Goal: Task Accomplishment & Management: Use online tool/utility

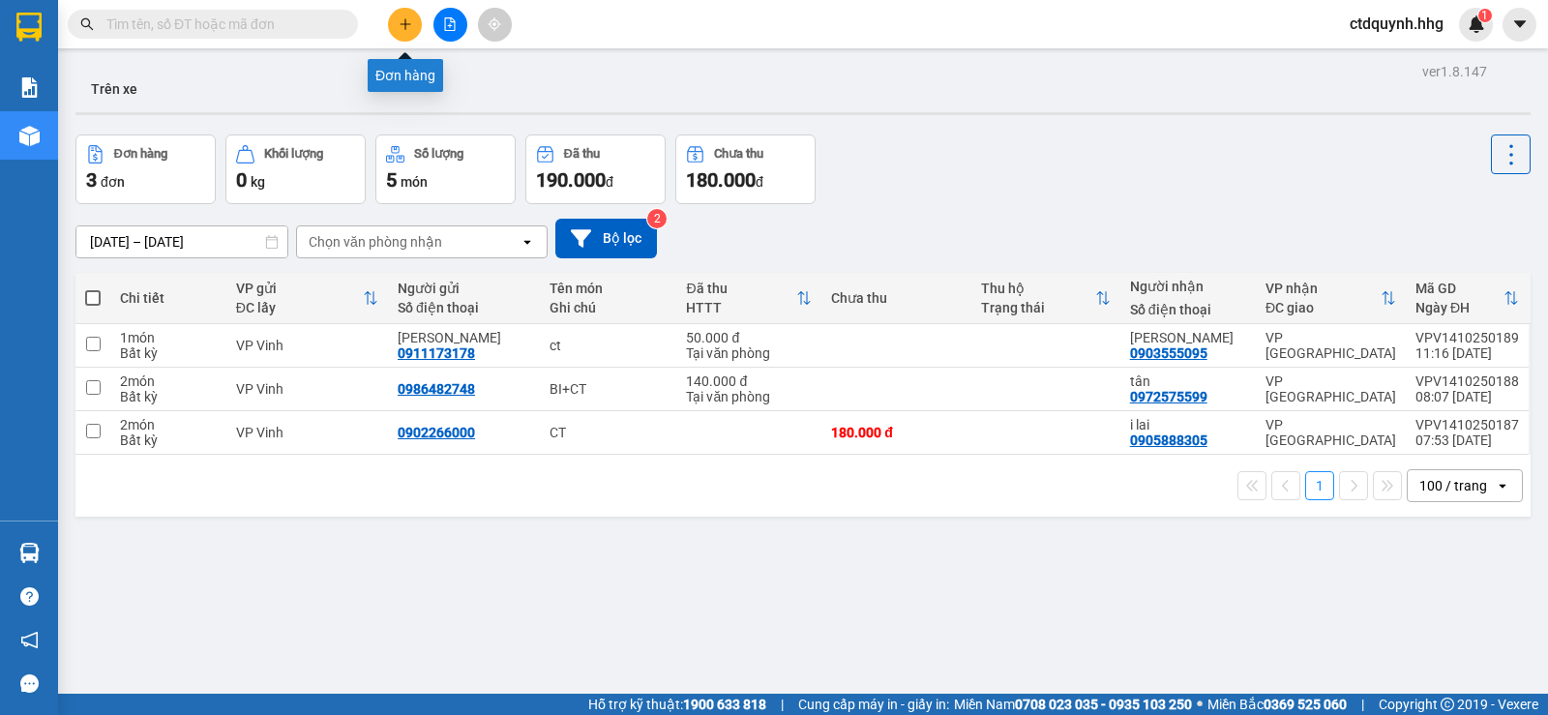
click at [405, 17] on icon "plus" at bounding box center [406, 24] width 14 height 14
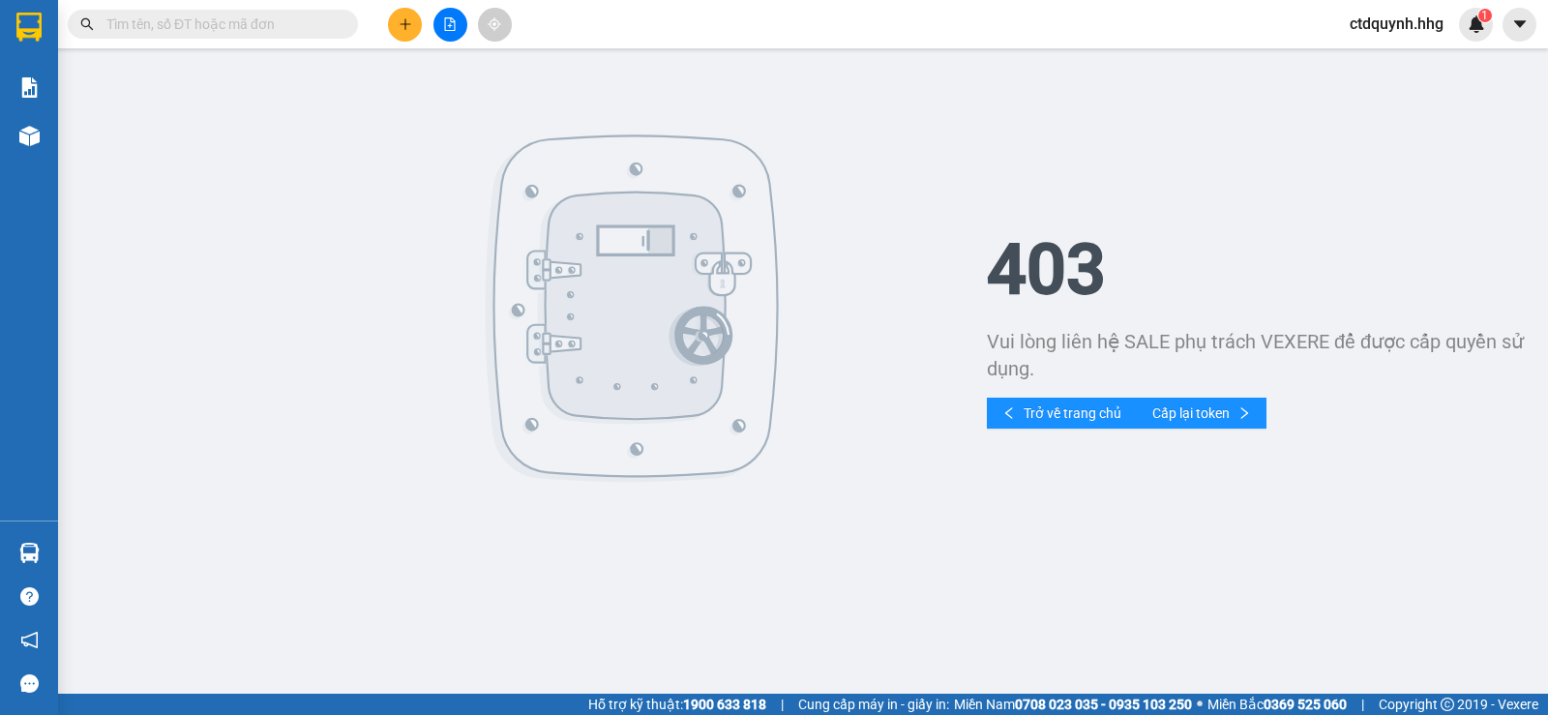
click at [1403, 24] on span "ctdquynh.hhg" at bounding box center [1396, 24] width 125 height 24
click at [1379, 51] on span "Đăng xuất" at bounding box center [1405, 59] width 86 height 21
